Goal: Task Accomplishment & Management: Complete application form

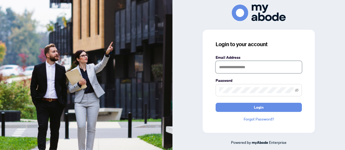
click at [256, 69] on input "text" at bounding box center [258, 67] width 86 height 12
type input "**********"
click at [263, 110] on button "Login" at bounding box center [258, 107] width 86 height 9
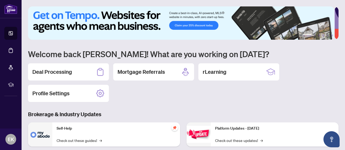
click at [45, 71] on h2 "Deal Processing" at bounding box center [52, 72] width 40 height 8
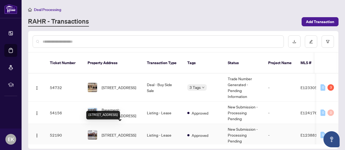
click at [106, 132] on span "[STREET_ADDRESS]" at bounding box center [118, 135] width 34 height 6
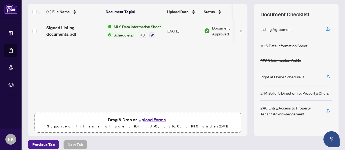
scroll to position [74, 0]
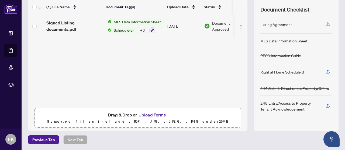
click at [147, 115] on button "Upload Forms" at bounding box center [152, 115] width 30 height 7
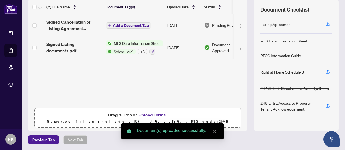
click at [119, 25] on span "Add a Document Tag" at bounding box center [131, 26] width 36 height 4
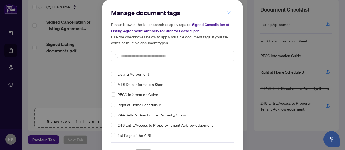
click at [179, 57] on input "text" at bounding box center [175, 56] width 108 height 6
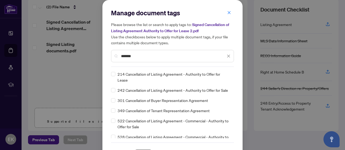
type input "*******"
click at [174, 76] on span "214 Cancellation of Listing Agreement - Authority to Offer for Lease" at bounding box center [173, 77] width 113 height 12
click at [159, 75] on span "214 Cancellation of Listing Agreement - Authority to Offer for Lease" at bounding box center [173, 77] width 113 height 12
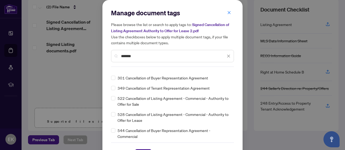
scroll to position [0, 0]
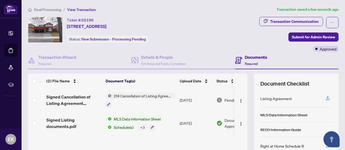
click at [298, 36] on span "Submit for Admin Review" at bounding box center [313, 37] width 43 height 9
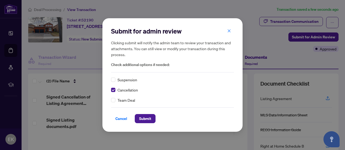
click at [143, 119] on span "Submit" at bounding box center [145, 119] width 12 height 9
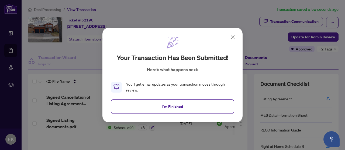
click at [173, 108] on span "I'm Finished" at bounding box center [172, 107] width 21 height 9
